Goal: Task Accomplishment & Management: Complete application form

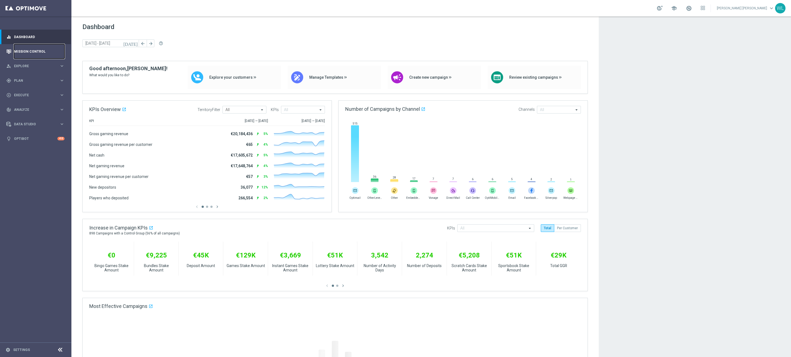
click at [41, 54] on link "Mission Control" at bounding box center [39, 51] width 51 height 15
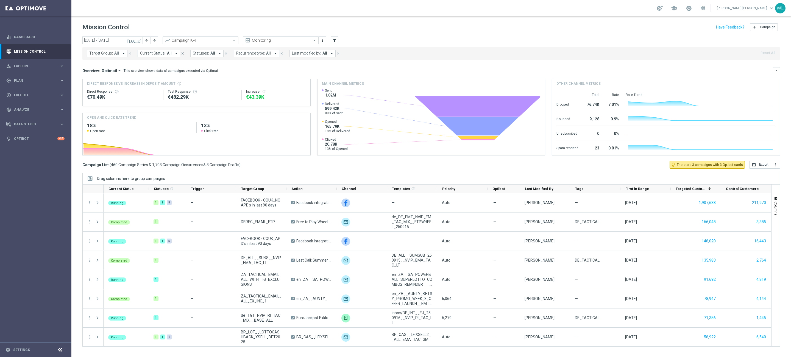
click at [141, 40] on icon "[DATE]" at bounding box center [134, 40] width 15 height 5
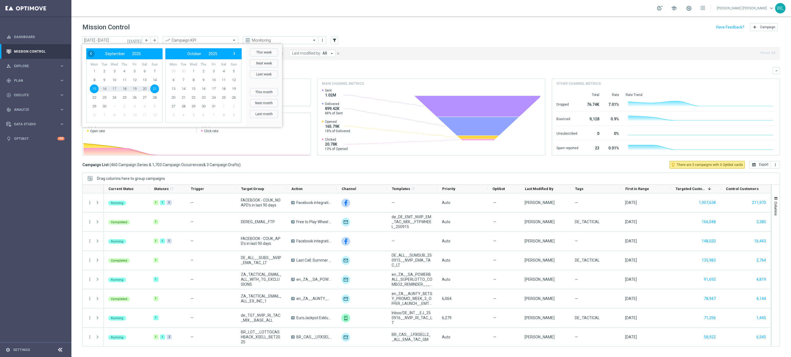
click at [90, 54] on span "‹" at bounding box center [90, 53] width 7 height 7
click at [94, 87] on span "11" at bounding box center [94, 89] width 9 height 9
click at [153, 88] on span "17" at bounding box center [154, 89] width 9 height 9
type input "[DATE] - [DATE]"
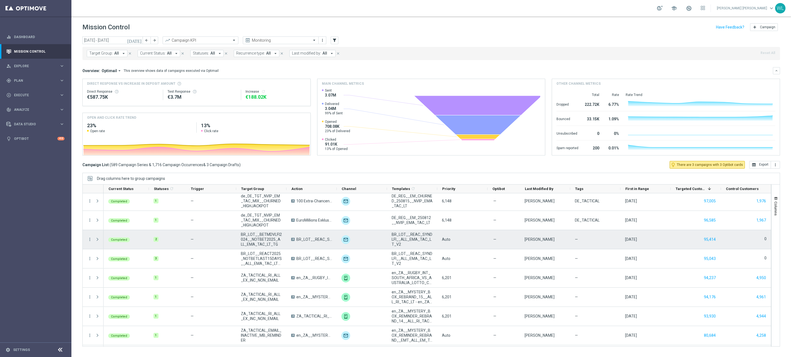
scroll to position [311, 0]
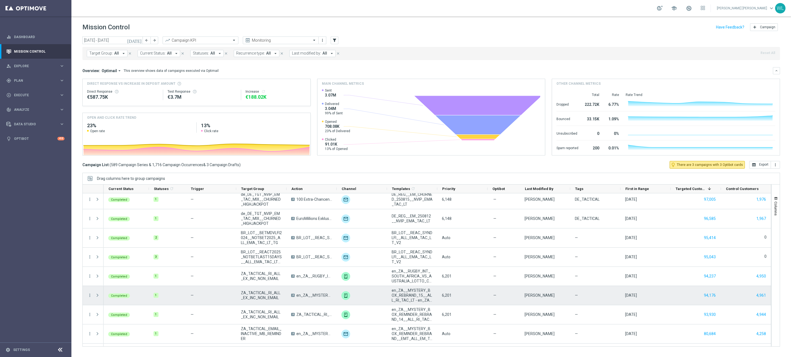
click at [318, 294] on span "en_ZA__MYSTERY_BOX_REBRAND_15__ALL_RI_TAC_LT" at bounding box center [314, 295] width 36 height 5
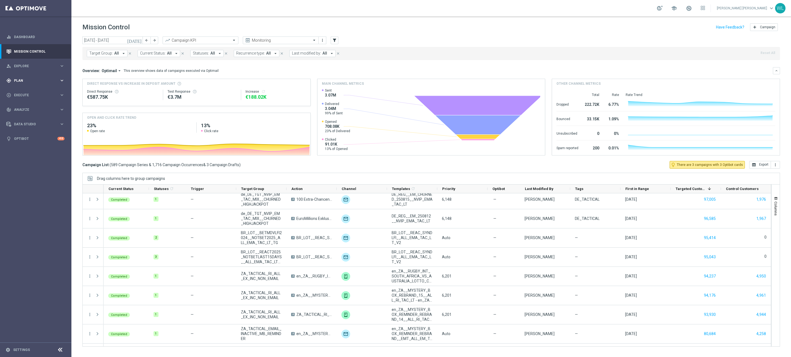
click at [35, 82] on div "gps_fixed Plan" at bounding box center [32, 80] width 53 height 5
click at [30, 107] on span "Templates" at bounding box center [34, 108] width 39 height 3
click at [31, 116] on link "Optimail" at bounding box center [37, 116] width 40 height 4
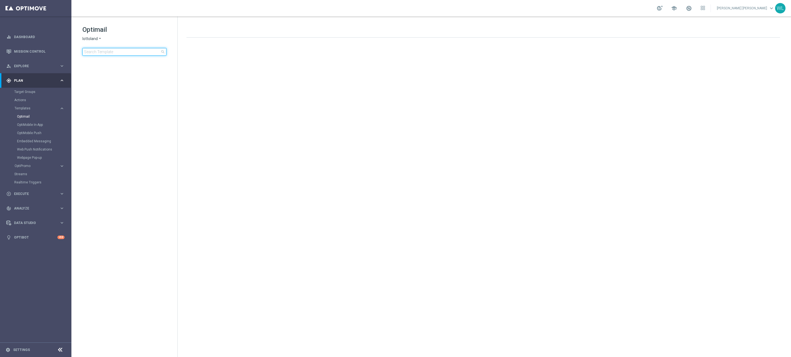
click at [131, 54] on input at bounding box center [124, 52] width 84 height 8
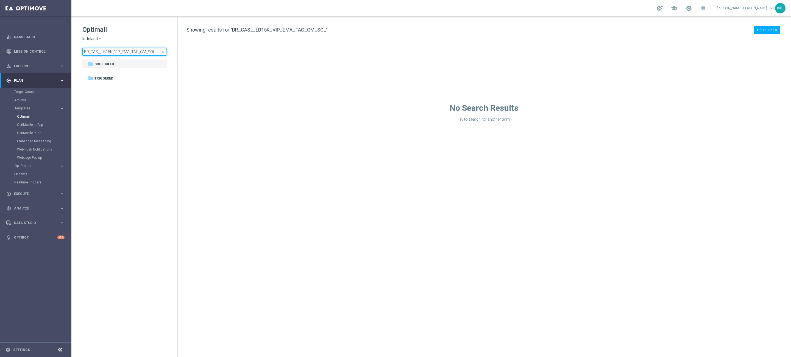
type input "BR_CAS__LB15K_VIP_EMA_TAC_GM_SOL"
click at [100, 39] on icon "arrow_drop_down" at bounding box center [100, 38] width 4 height 5
drag, startPoint x: 104, startPoint y: 64, endPoint x: 144, endPoint y: 71, distance: 40.7
click at [0, 0] on span "[DOMAIN_NAME]" at bounding box center [0, 0] width 0 height 0
click at [142, 51] on input "BR_CAS__LB15K_VIP_EMA_TAC_GM_SOL" at bounding box center [124, 52] width 84 height 8
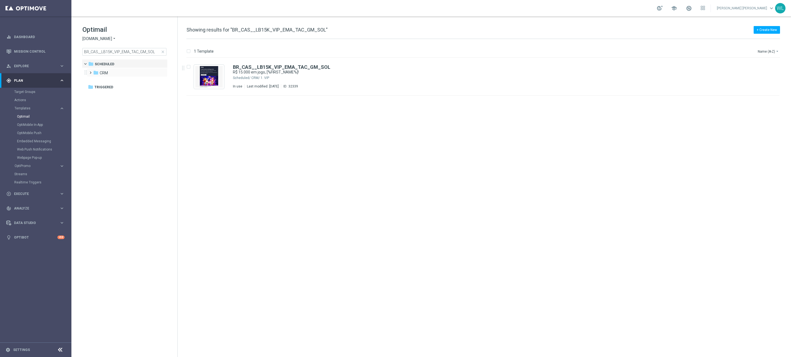
click at [90, 71] on span at bounding box center [89, 70] width 2 height 2
click at [101, 80] on icon "folder" at bounding box center [100, 81] width 5 height 5
click at [763, 66] on icon "file_copy" at bounding box center [764, 66] width 4 height 4
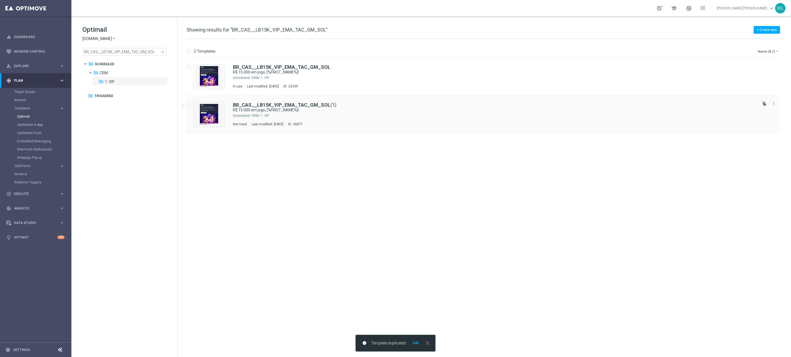
click at [425, 113] on div "BR_CAS__LB15K_VIP_EMA_TAC_GM_SOL (1) R$ 15.000 em jogo, [%FIRST_NAME%]! Schedul…" at bounding box center [494, 115] width 523 height 24
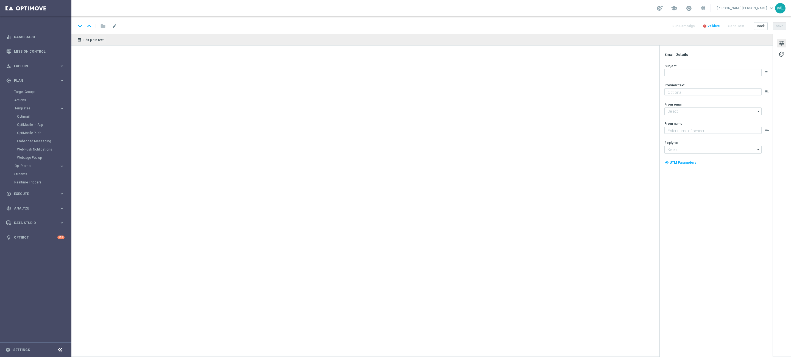
type textarea "Ganhe até R$ 1.000 em nosso torneiro mega slots!"
type input "[EMAIL_ADDRESS][DOMAIN_NAME]"
type textarea "[DOMAIN_NAME]"
type input "[EMAIL_ADDRESS][DOMAIN_NAME]"
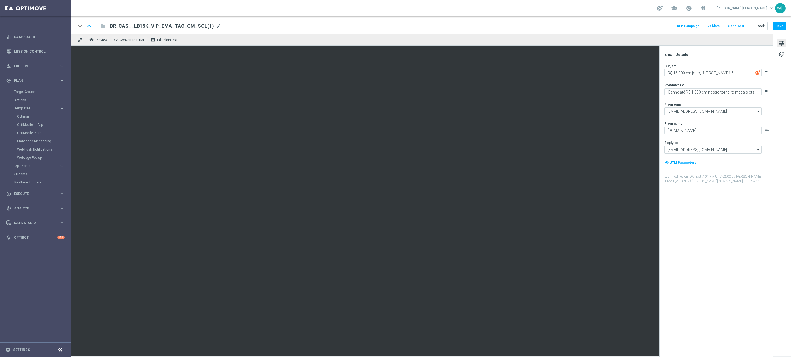
click at [216, 26] on span "mode_edit" at bounding box center [218, 26] width 5 height 5
type input "BR_CAS__LB15K_VIP_EMA_TAC_GM_SOL_20250916"
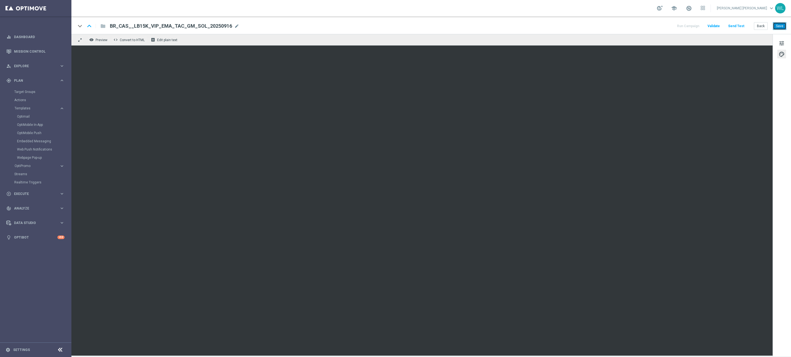
click at [779, 23] on button "Save" at bounding box center [779, 26] width 13 height 8
click at [22, 192] on span "Execute" at bounding box center [36, 193] width 45 height 3
click at [28, 105] on link "Campaign Builder" at bounding box center [35, 106] width 43 height 4
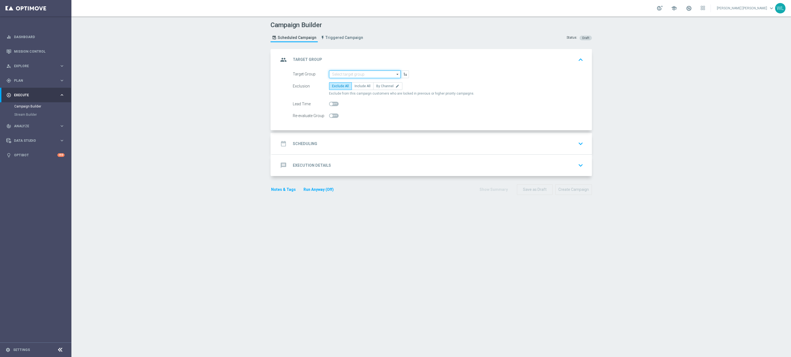
click at [381, 75] on input at bounding box center [365, 75] width 72 height 8
click at [370, 74] on input at bounding box center [365, 75] width 72 height 8
paste input "BR_SOL__DEPOSITORS__ALL_EMA_TAC_GM"
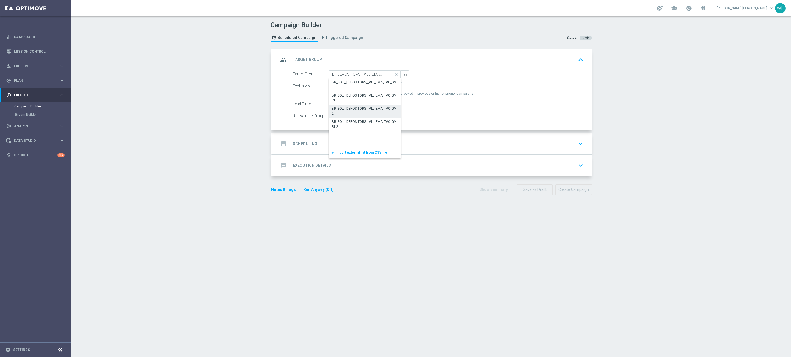
click at [375, 112] on div "BR_SOL__DEPOSITORS__ALL_EMA_TAC_GM_2" at bounding box center [365, 111] width 66 height 10
type input "BR_SOL__DEPOSITORS__ALL_EMA_TAC_GM_2"
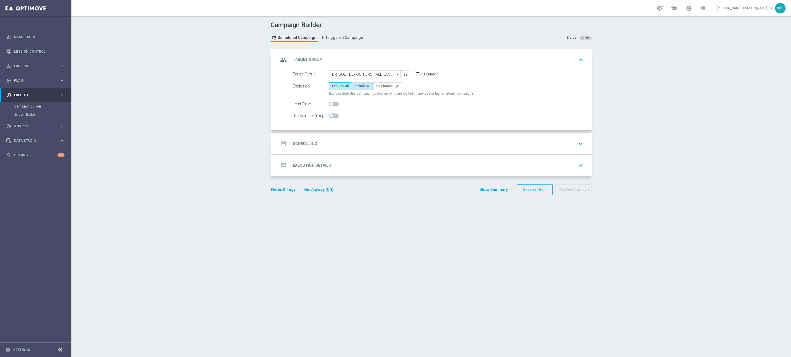
click at [363, 89] on label "Include All" at bounding box center [362, 86] width 22 height 8
click at [358, 89] on input "Include All" at bounding box center [356, 87] width 4 height 4
radio input "true"
click at [400, 146] on div "date_range Scheduling keyboard_arrow_down" at bounding box center [431, 144] width 307 height 10
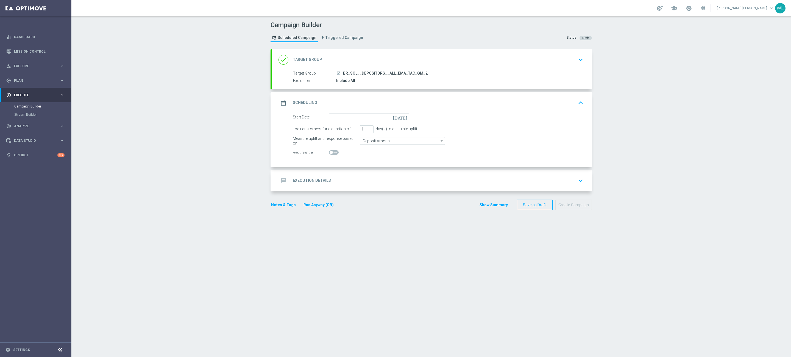
click at [404, 118] on icon "[DATE]" at bounding box center [401, 117] width 16 height 6
click at [353, 166] on span "16" at bounding box center [351, 165] width 9 height 9
type input "[DATE]"
click at [339, 181] on div "message Execution Details keyboard_arrow_down" at bounding box center [431, 181] width 307 height 10
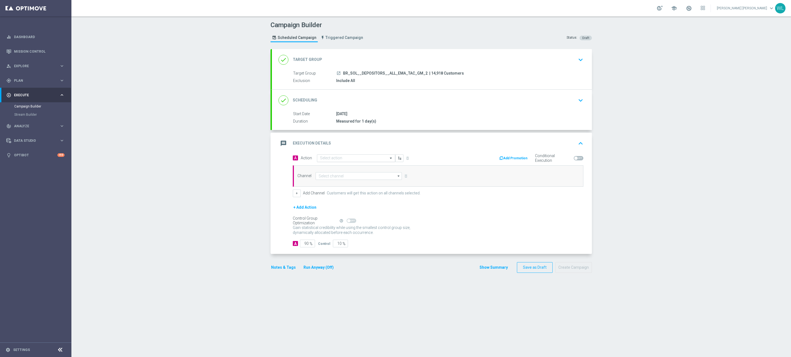
click at [381, 159] on div at bounding box center [356, 158] width 78 height 5
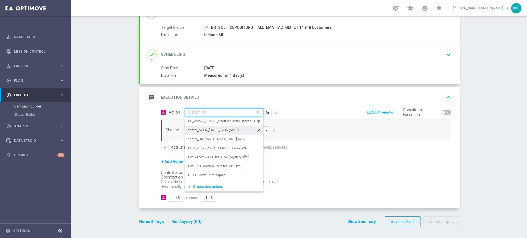
scroll to position [32, 0]
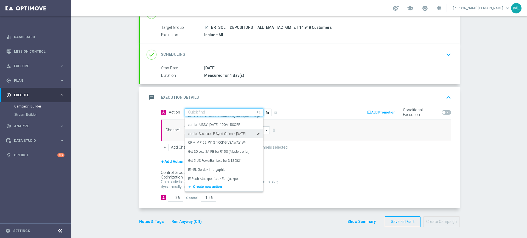
paste input "BR_CAS__LB15K_VIP_EMA_TAC_GM_SOL"
type input "BR_CAS__LB15K_VIP_EMA_TAC_GM_SOL"
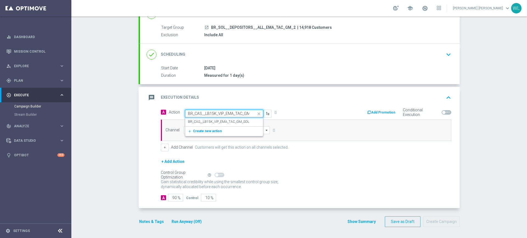
scroll to position [0, 0]
click at [247, 121] on label "BR_CAS__LB15K_VIP_EMA_TAC_GM_SOL" at bounding box center [218, 122] width 61 height 5
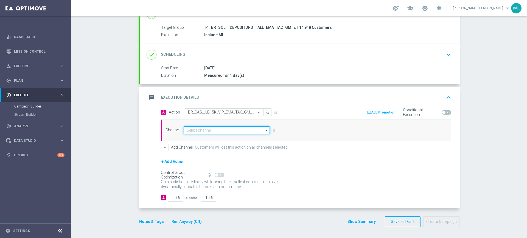
click at [224, 132] on input at bounding box center [227, 131] width 86 height 8
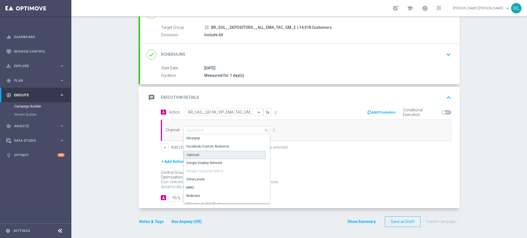
drag, startPoint x: 212, startPoint y: 155, endPoint x: 223, endPoint y: 155, distance: 11.5
click at [212, 155] on div "Optimail" at bounding box center [225, 155] width 82 height 8
type input "Optimail"
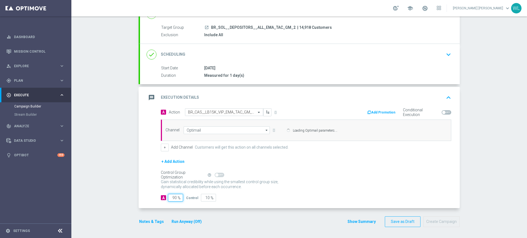
click at [174, 197] on input "90" at bounding box center [175, 198] width 15 height 8
click at [174, 197] on form "A Action Select action BR_CAS__LB15K_VIP_EMA_TAC_GM_SOL delete_forever Add Prom…" at bounding box center [306, 155] width 290 height 94
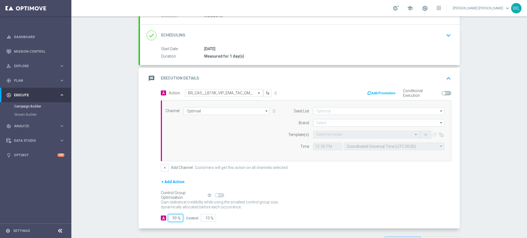
scroll to position [70, 0]
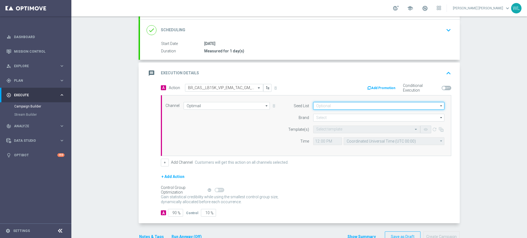
click at [348, 106] on input at bounding box center [378, 106] width 131 height 8
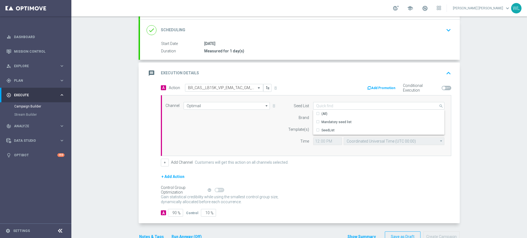
drag, startPoint x: 345, startPoint y: 93, endPoint x: 339, endPoint y: 118, distance: 25.4
click at [345, 93] on div "A Action Select action BR_CAS__LB15K_VIP_EMA_TAC_GM_SOL delete_forever Add Prom…" at bounding box center [306, 125] width 299 height 83
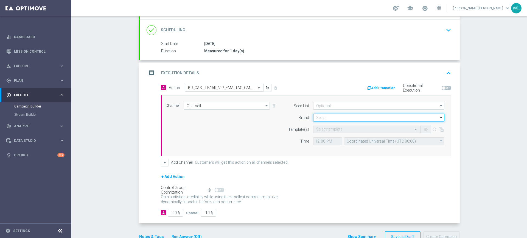
click at [337, 118] on input at bounding box center [378, 118] width 131 height 8
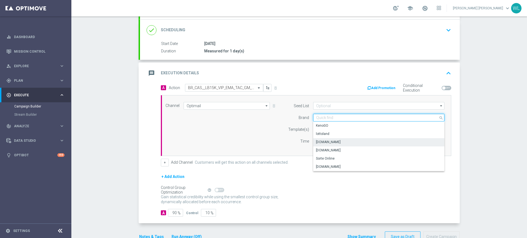
scroll to position [72, 0]
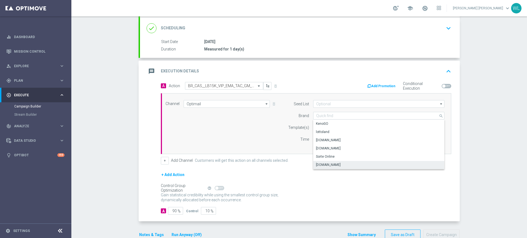
click at [341, 164] on div "[DOMAIN_NAME]" at bounding box center [328, 165] width 25 height 5
type input "[DOMAIN_NAME]"
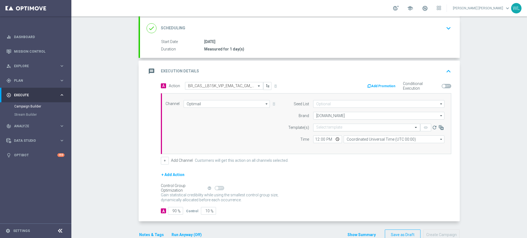
click at [328, 127] on input "text" at bounding box center [361, 127] width 90 height 5
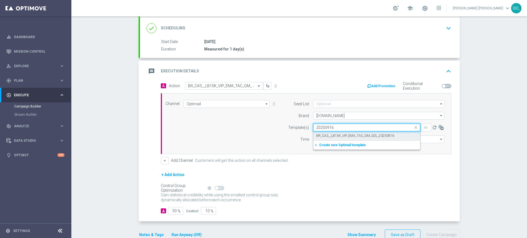
click at [334, 135] on label "BR_CAS__LB15K_VIP_EMA_TAC_GM_SOL_20250916" at bounding box center [355, 136] width 78 height 5
type input "20250916"
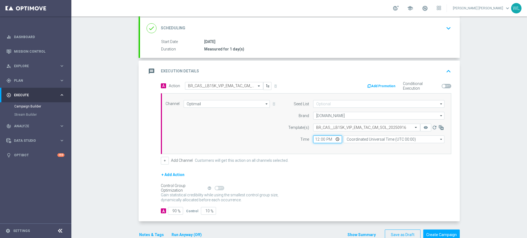
click at [317, 139] on input "12:00" at bounding box center [327, 140] width 29 height 8
type input "14:00"
click at [317, 139] on input "time" at bounding box center [327, 140] width 29 height 8
click at [323, 141] on input "time" at bounding box center [327, 140] width 29 height 8
type input "16:00"
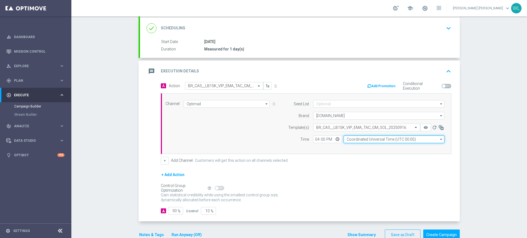
click at [389, 141] on input "Coordinated Universal Time (UTC 00:00)" at bounding box center [394, 140] width 101 height 8
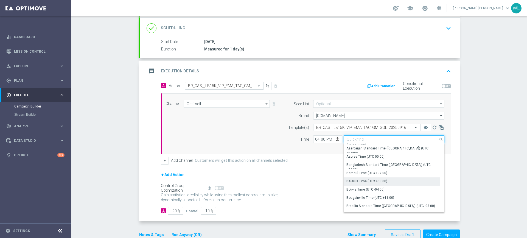
scroll to position [126, 0]
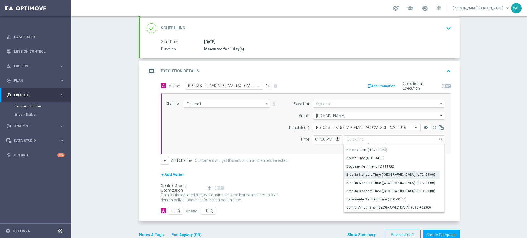
click at [388, 172] on div "Brasilia Standard Time ([GEOGRAPHIC_DATA]) (UTC -03:00)" at bounding box center [390, 174] width 89 height 5
type input "Brasilia Standard Time ([GEOGRAPHIC_DATA]) (UTC -03:00)"
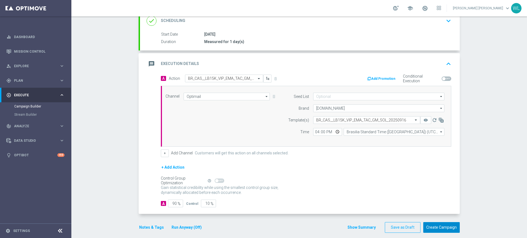
scroll to position [85, 0]
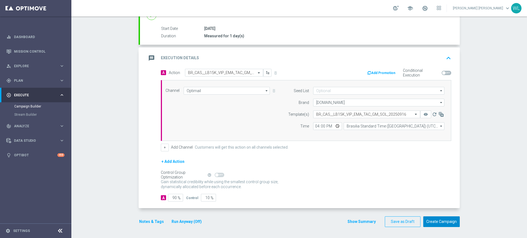
click at [437, 221] on button "Create Campaign" at bounding box center [441, 222] width 37 height 11
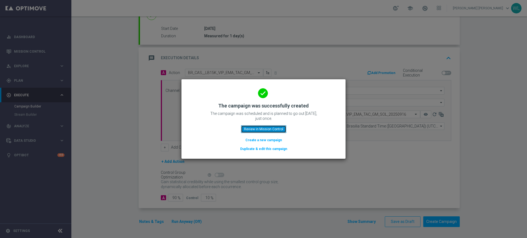
click at [283, 128] on button "Review in Mission Control" at bounding box center [263, 129] width 45 height 8
